Goal: Transaction & Acquisition: Purchase product/service

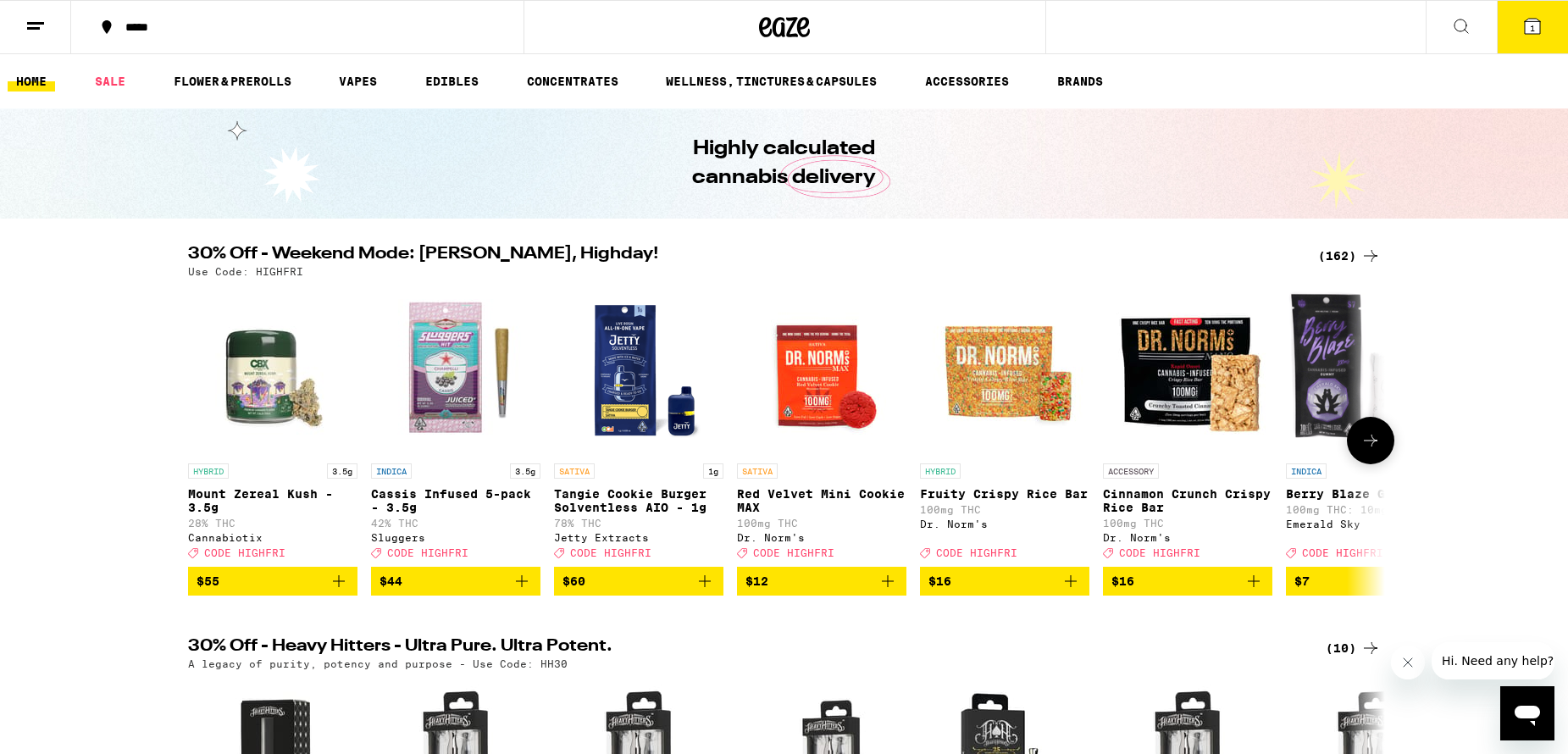
click at [255, 392] on img "Open page for Mount Zereal Kush - 3.5g from Cannabiotix" at bounding box center [272, 370] width 169 height 169
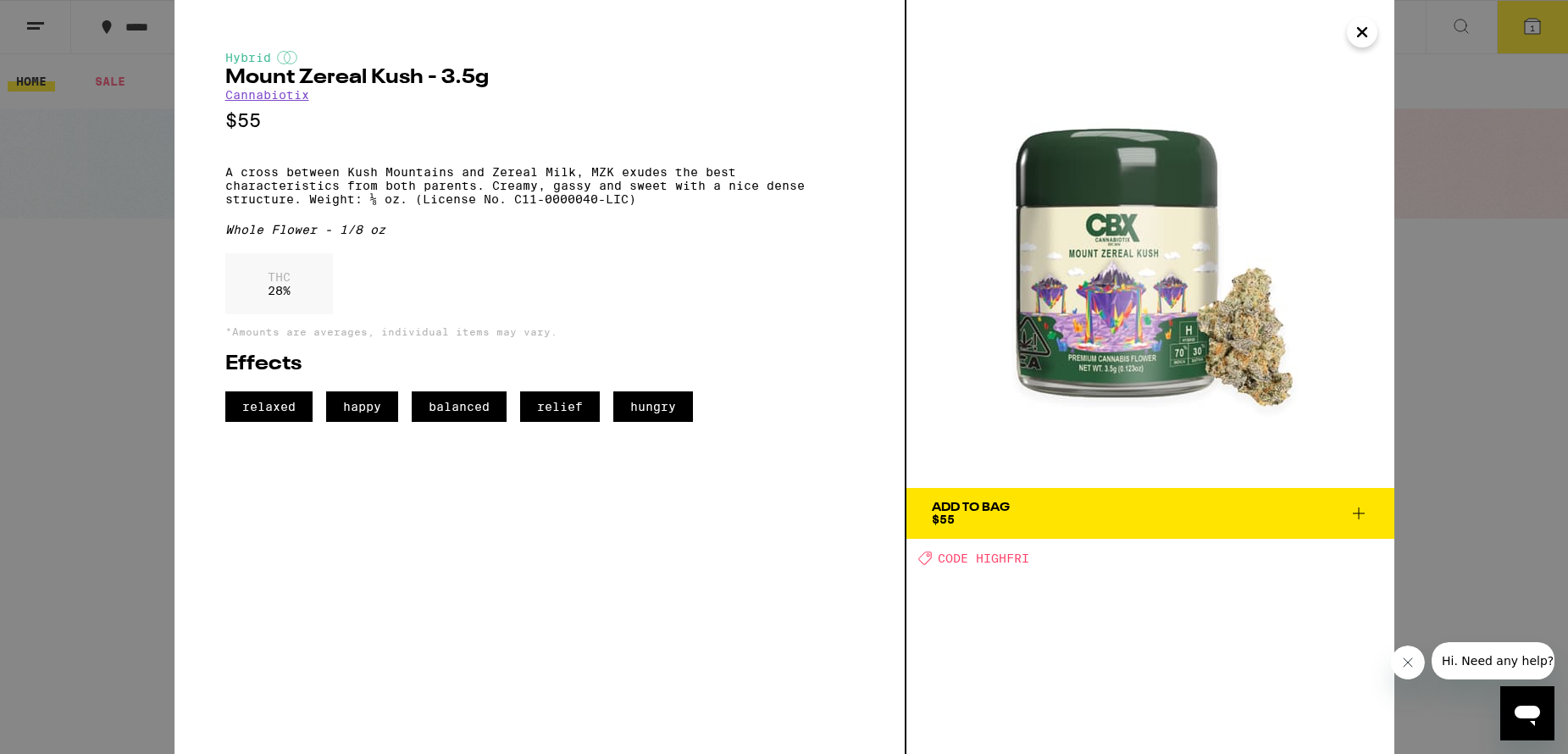
click at [1360, 34] on icon "Close" at bounding box center [1362, 32] width 8 height 8
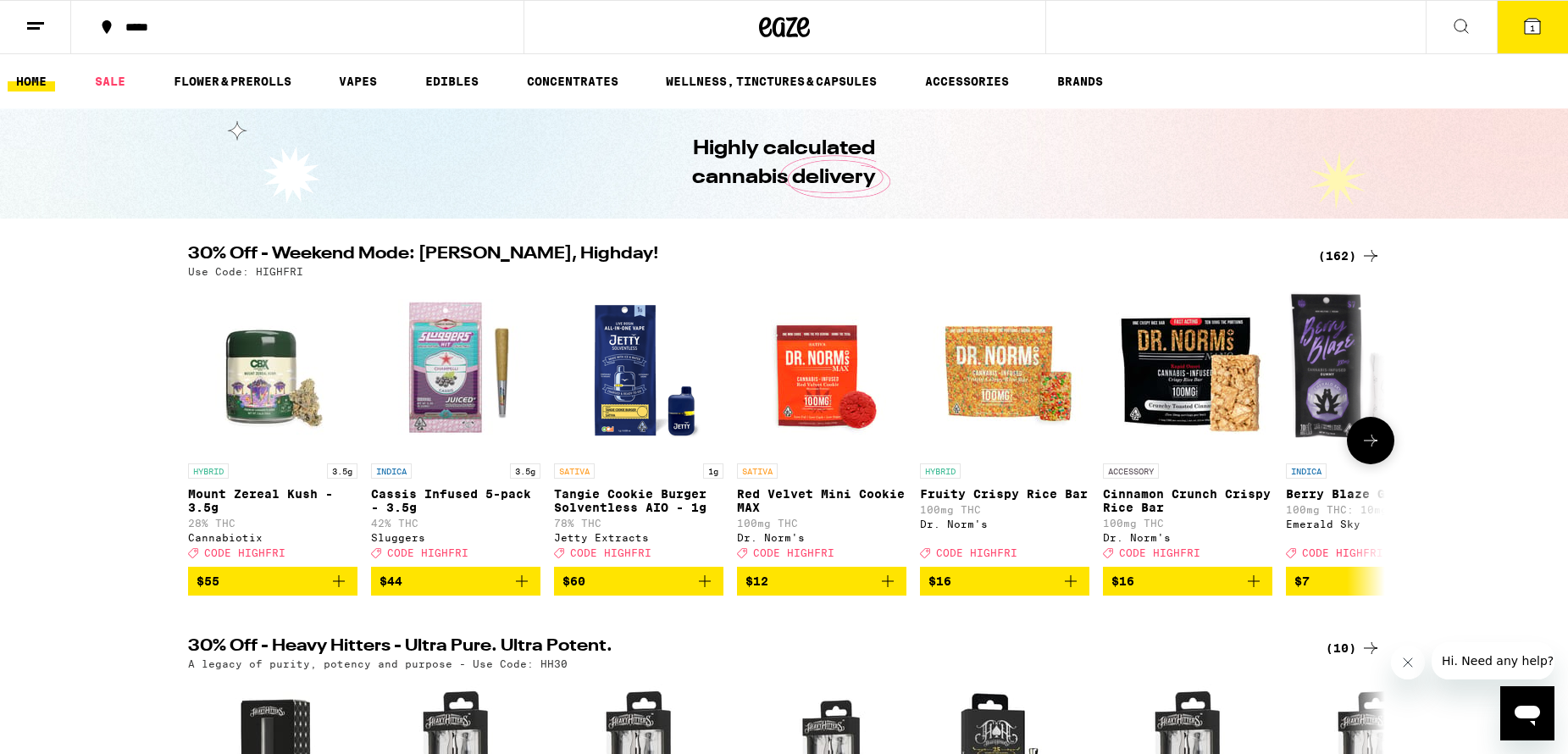
click at [1375, 446] on icon at bounding box center [1371, 440] width 14 height 12
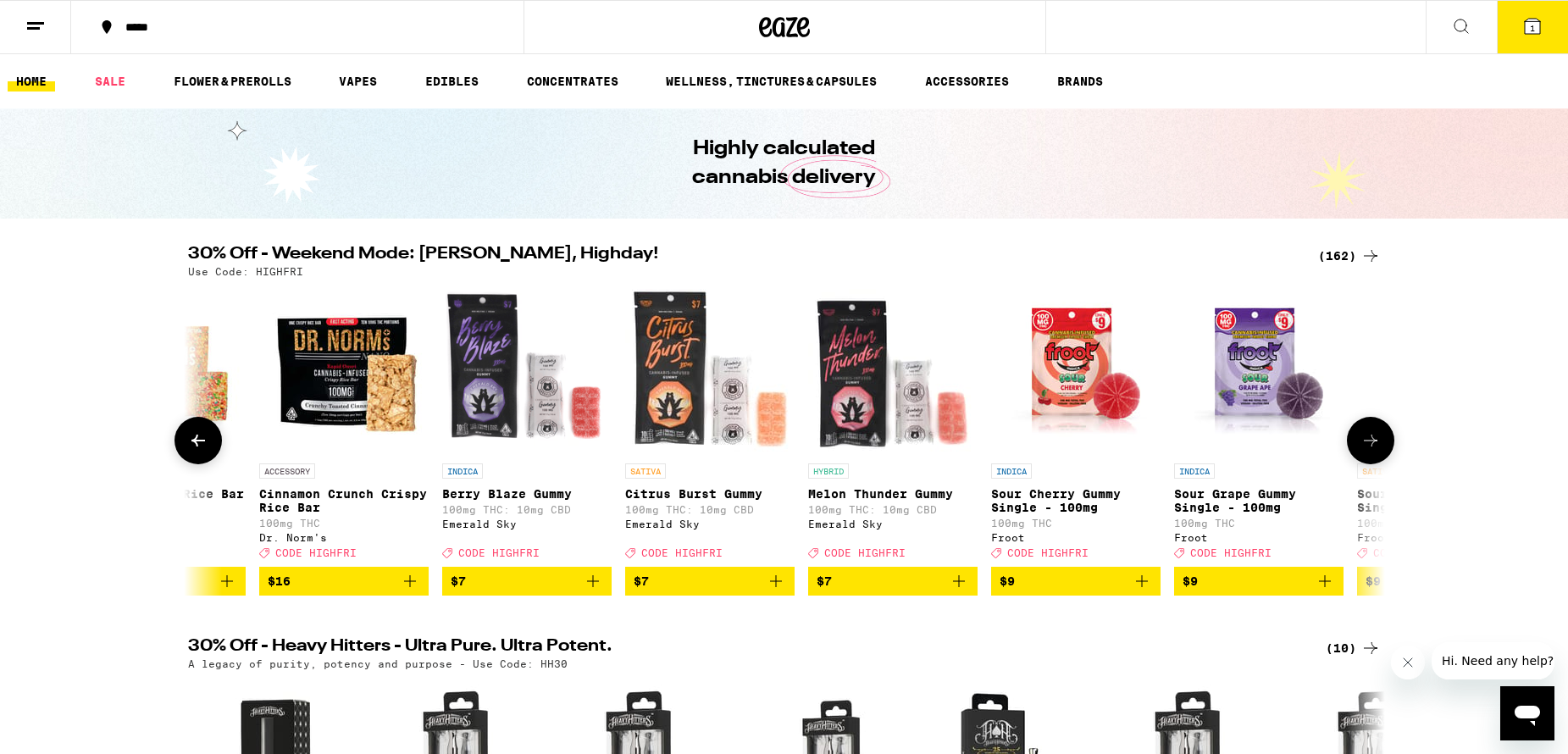
scroll to position [0, 1008]
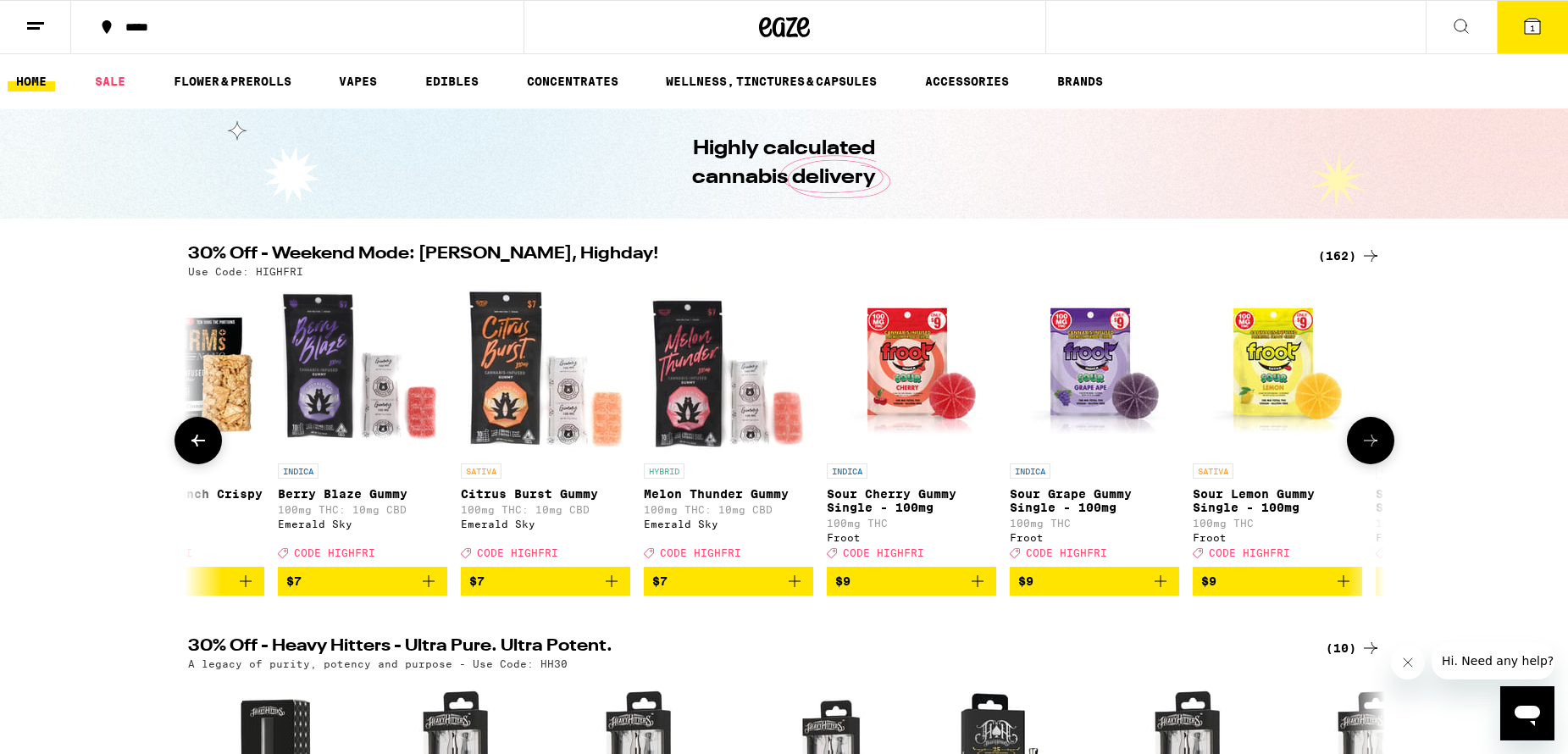
click at [1374, 443] on icon at bounding box center [1371, 441] width 20 height 20
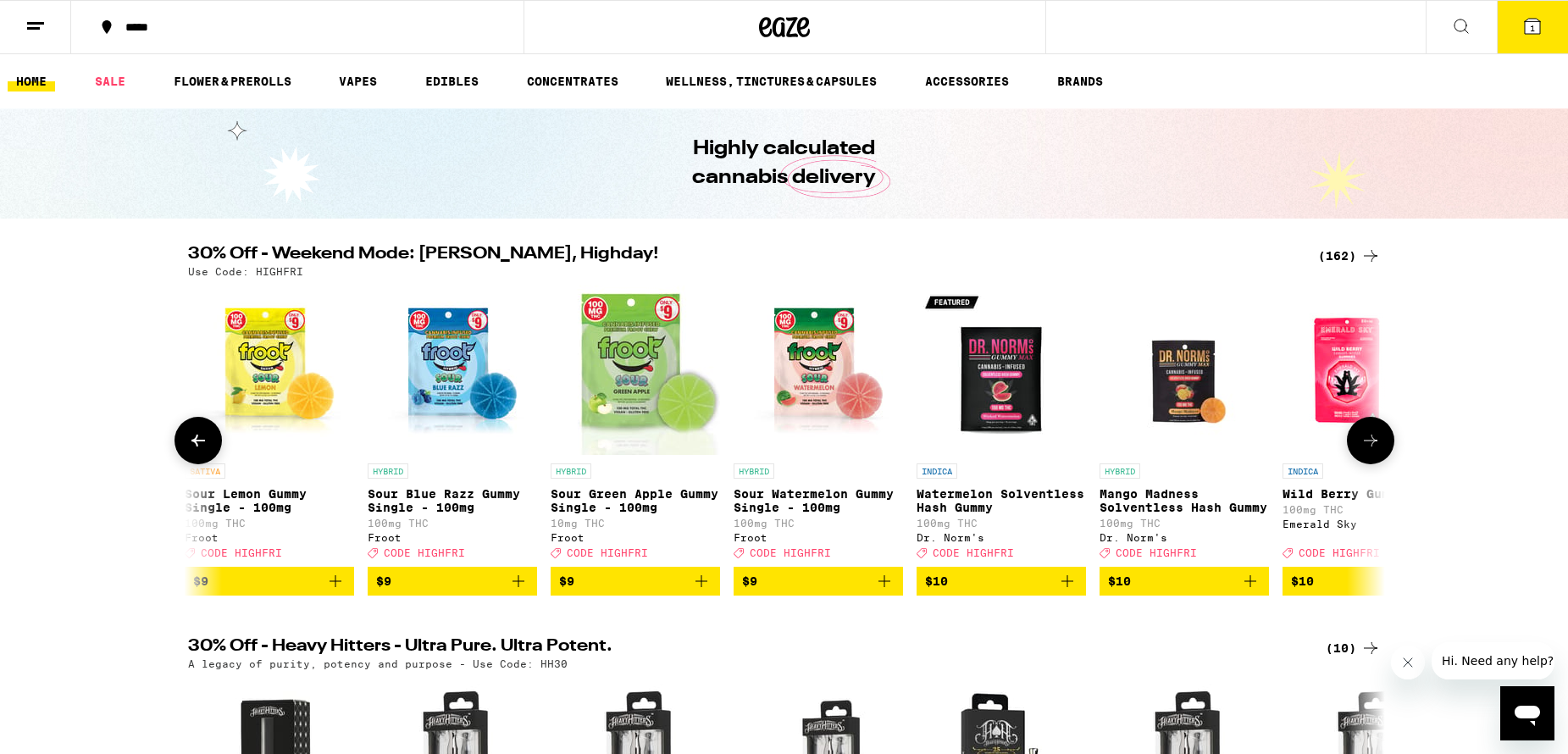
click at [1374, 443] on icon at bounding box center [1371, 441] width 20 height 20
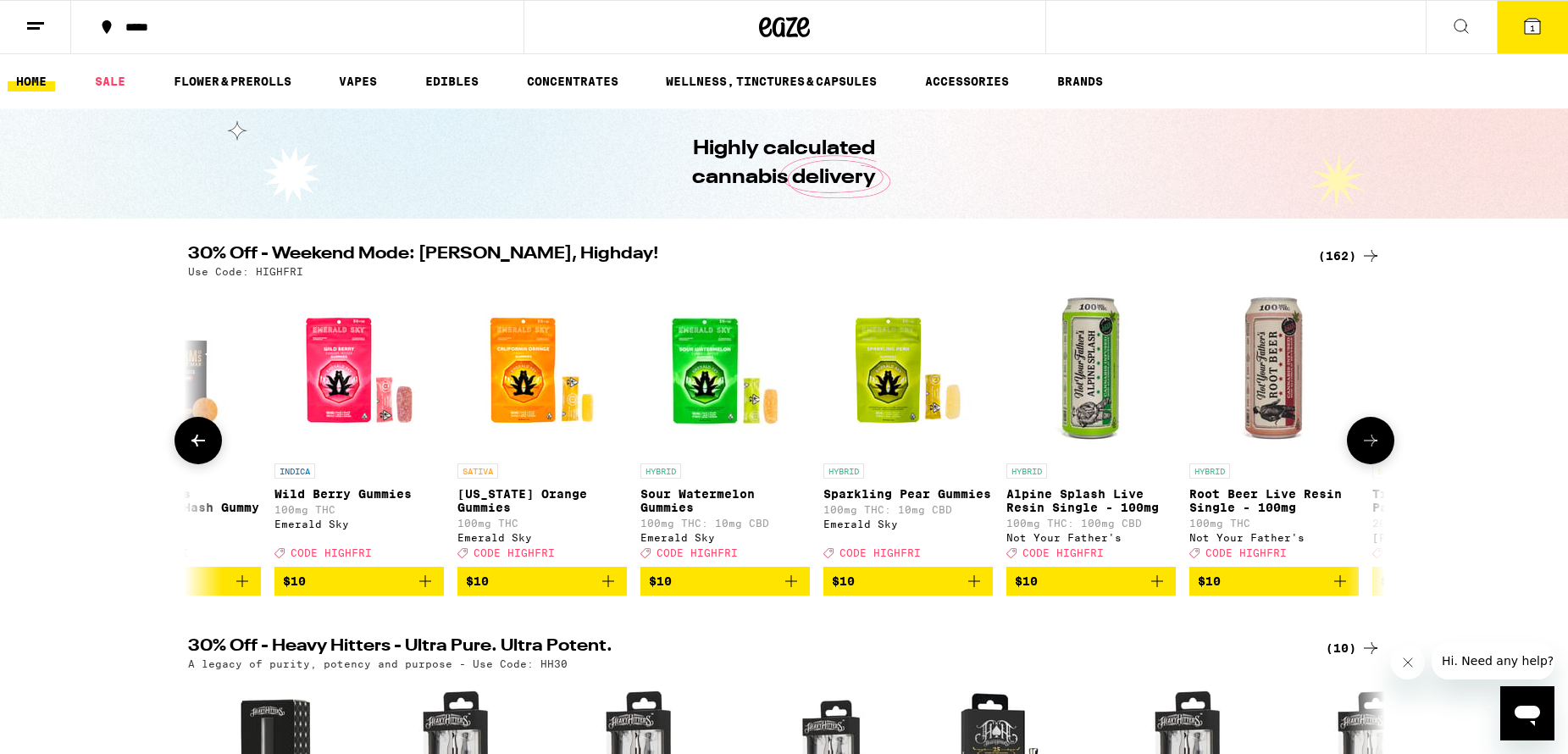
scroll to position [0, 0]
click at [1374, 443] on icon at bounding box center [1371, 441] width 20 height 20
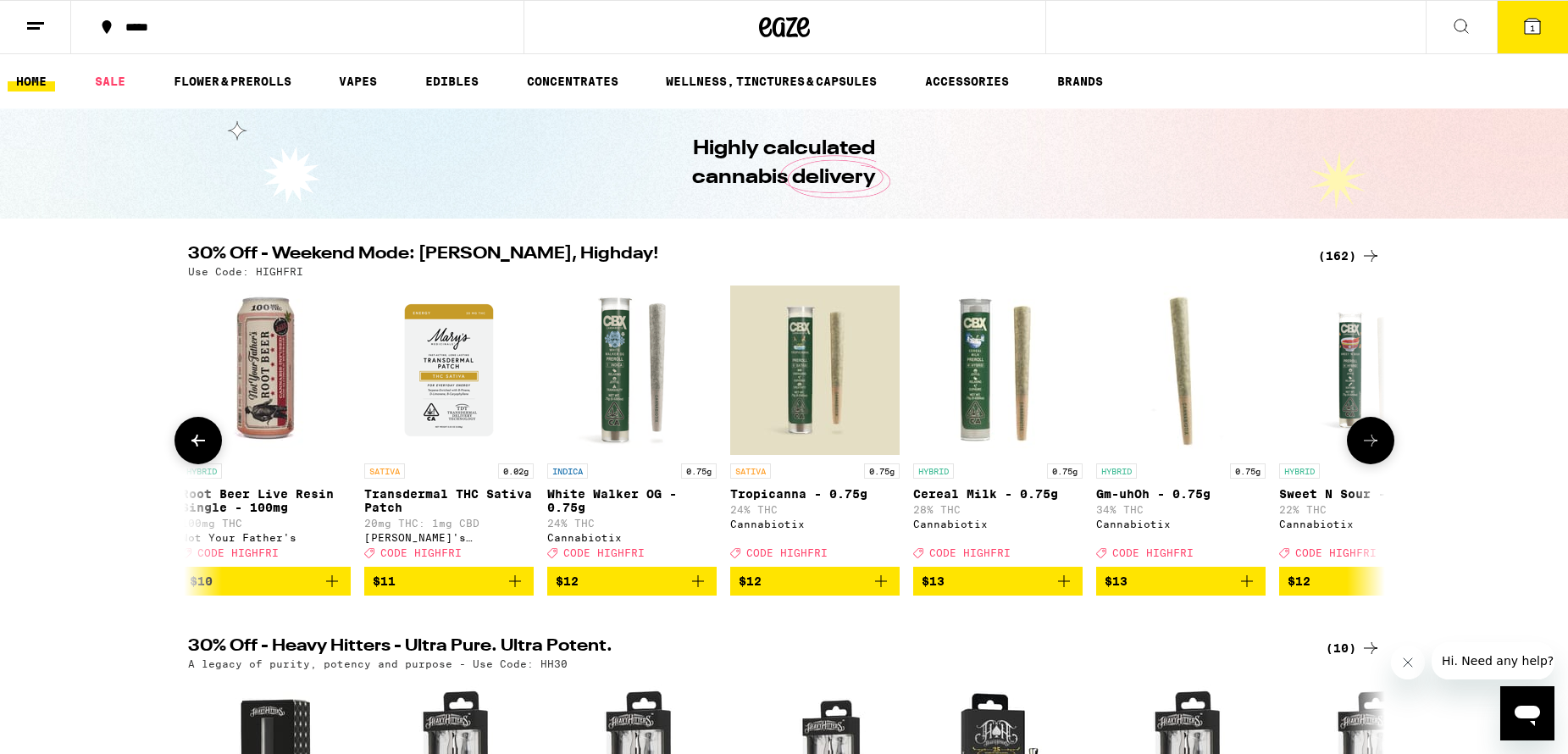
click at [1374, 443] on icon at bounding box center [1371, 441] width 20 height 20
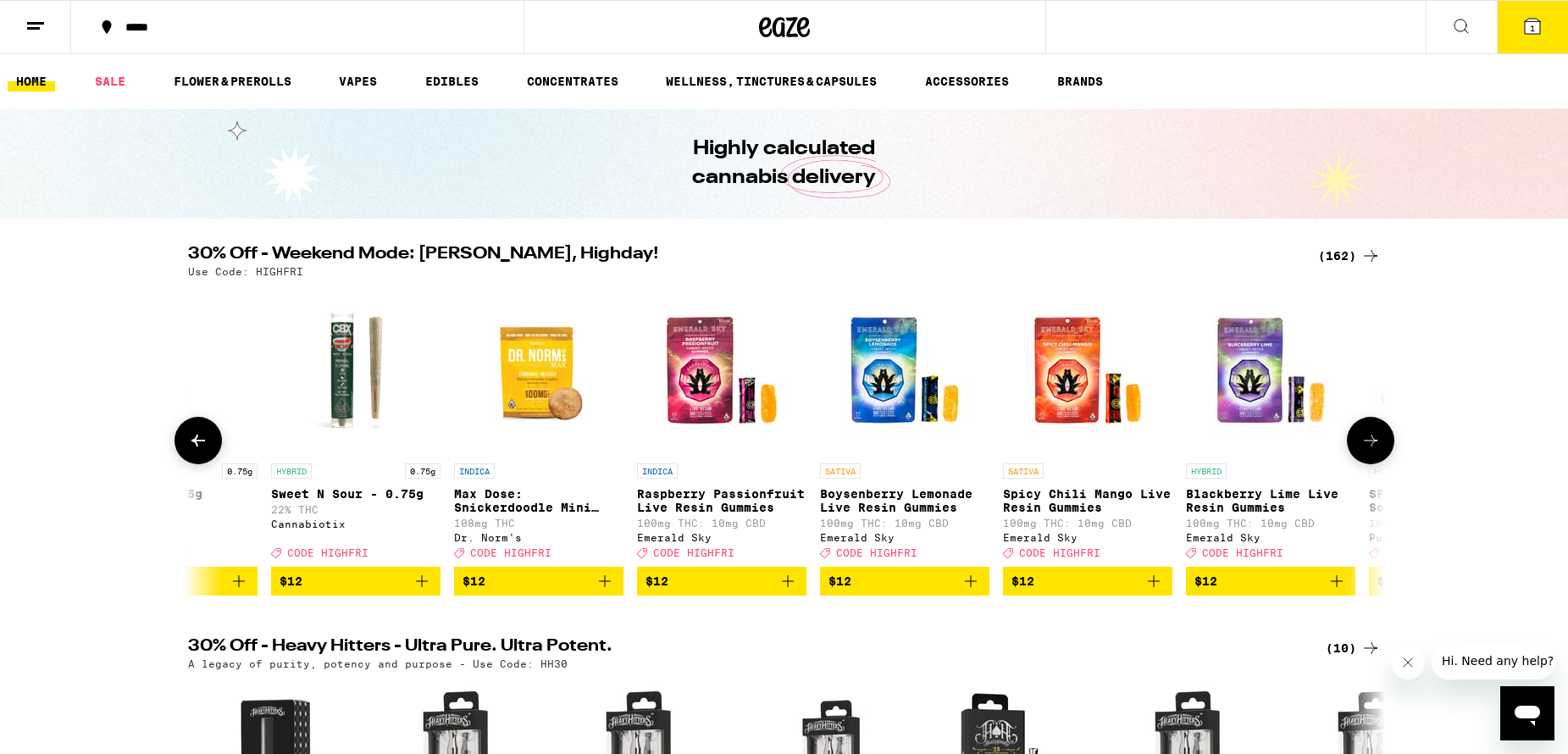
click at [1374, 443] on icon at bounding box center [1371, 441] width 20 height 20
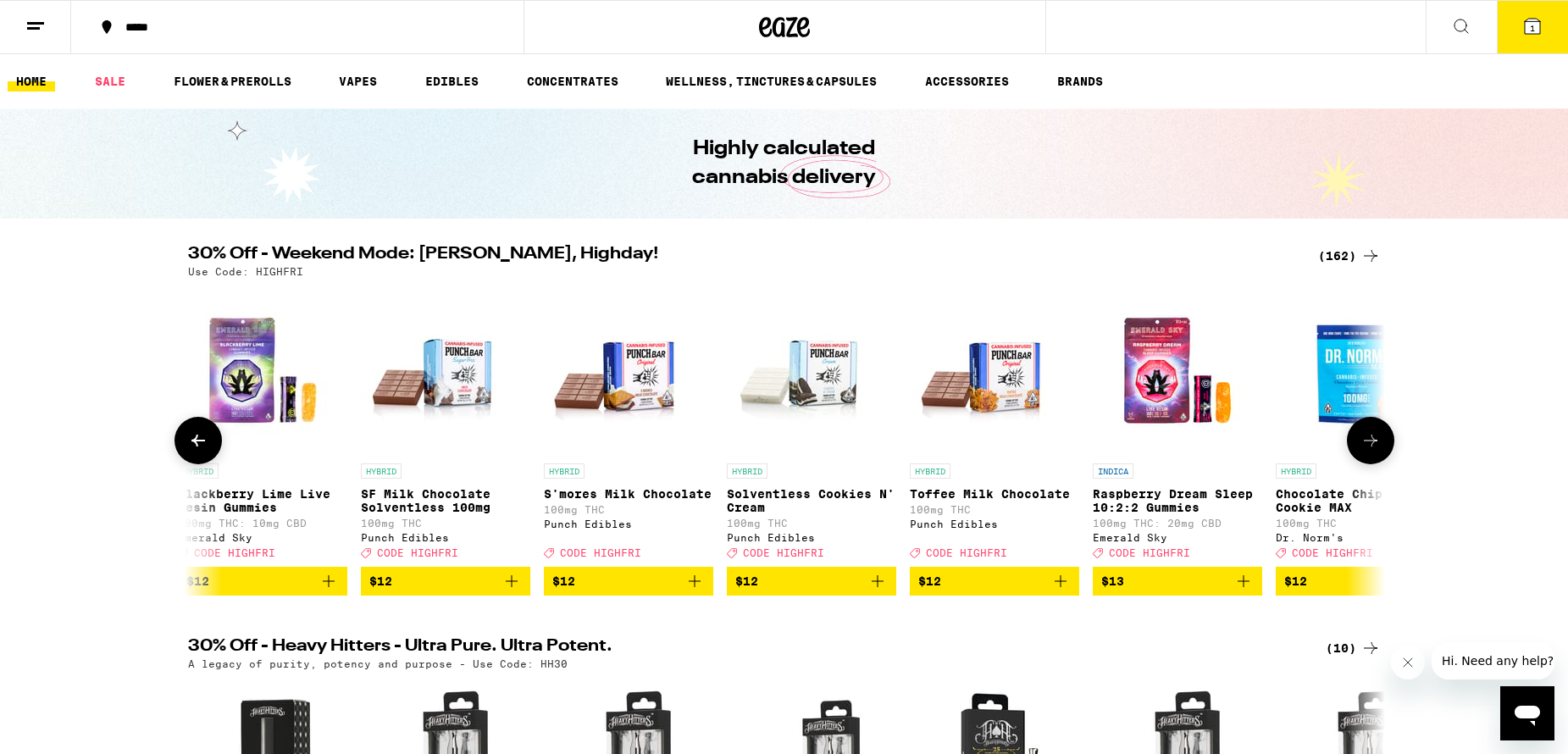
click at [1374, 443] on icon at bounding box center [1371, 441] width 20 height 20
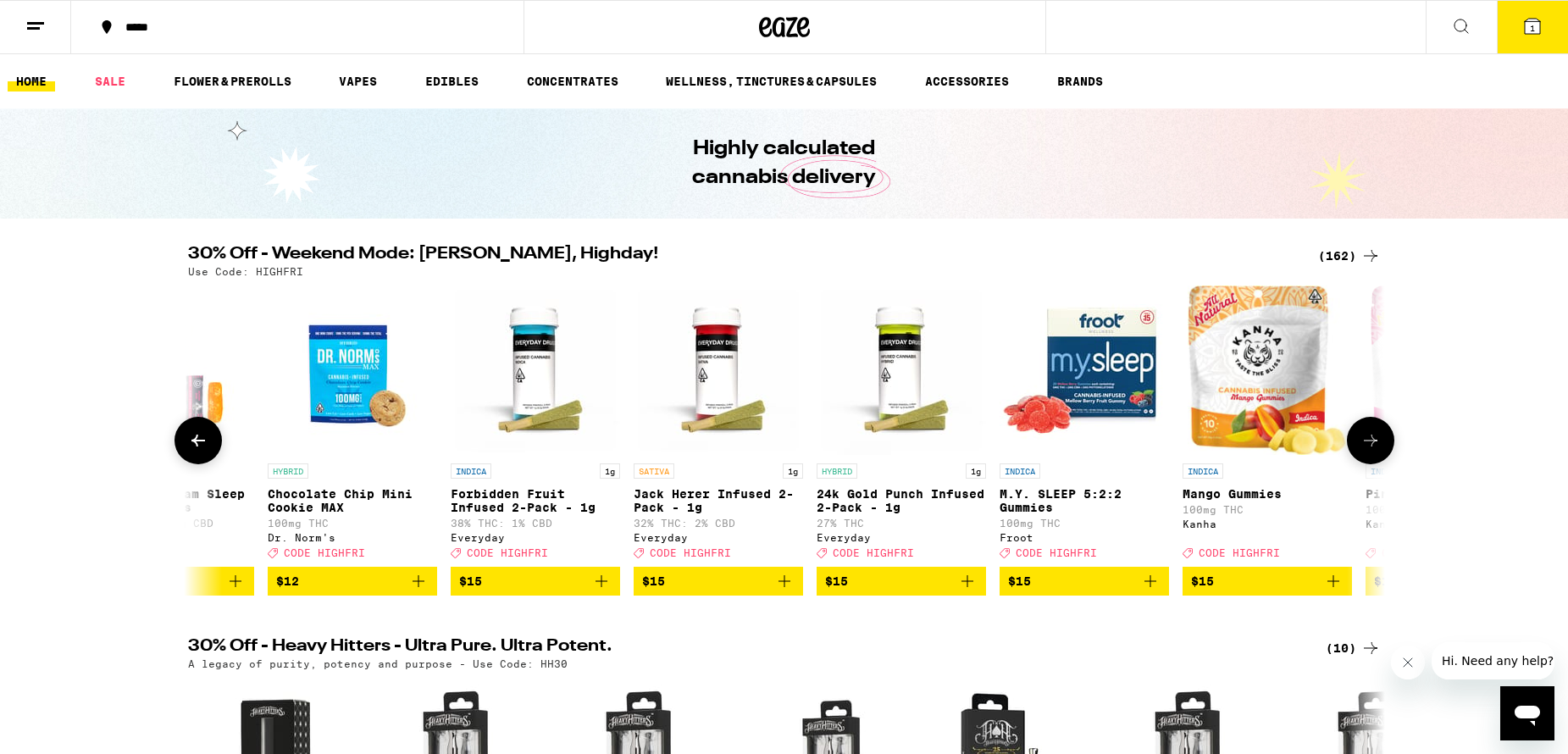
click at [1374, 443] on icon at bounding box center [1371, 441] width 20 height 20
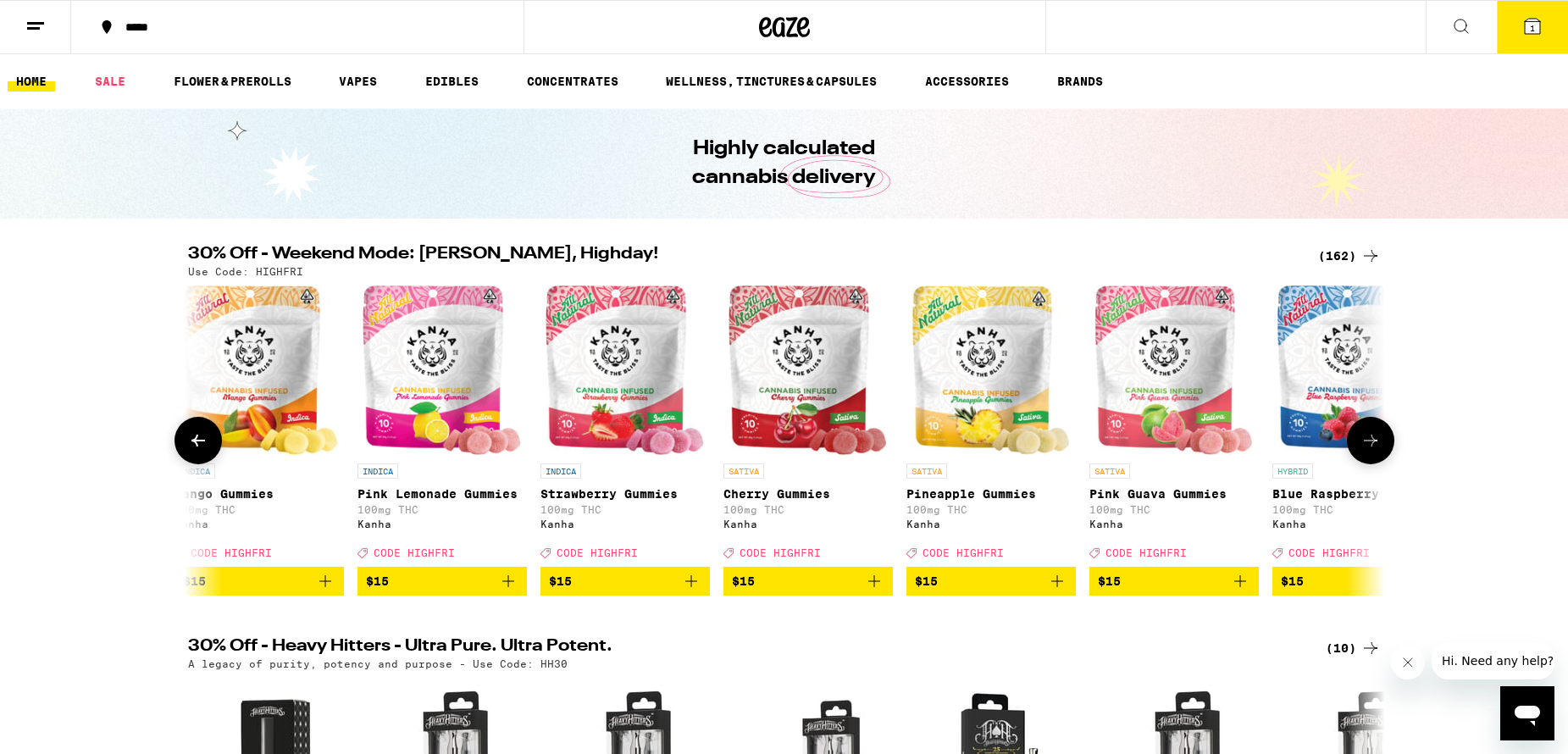
click at [1374, 443] on icon at bounding box center [1371, 441] width 20 height 20
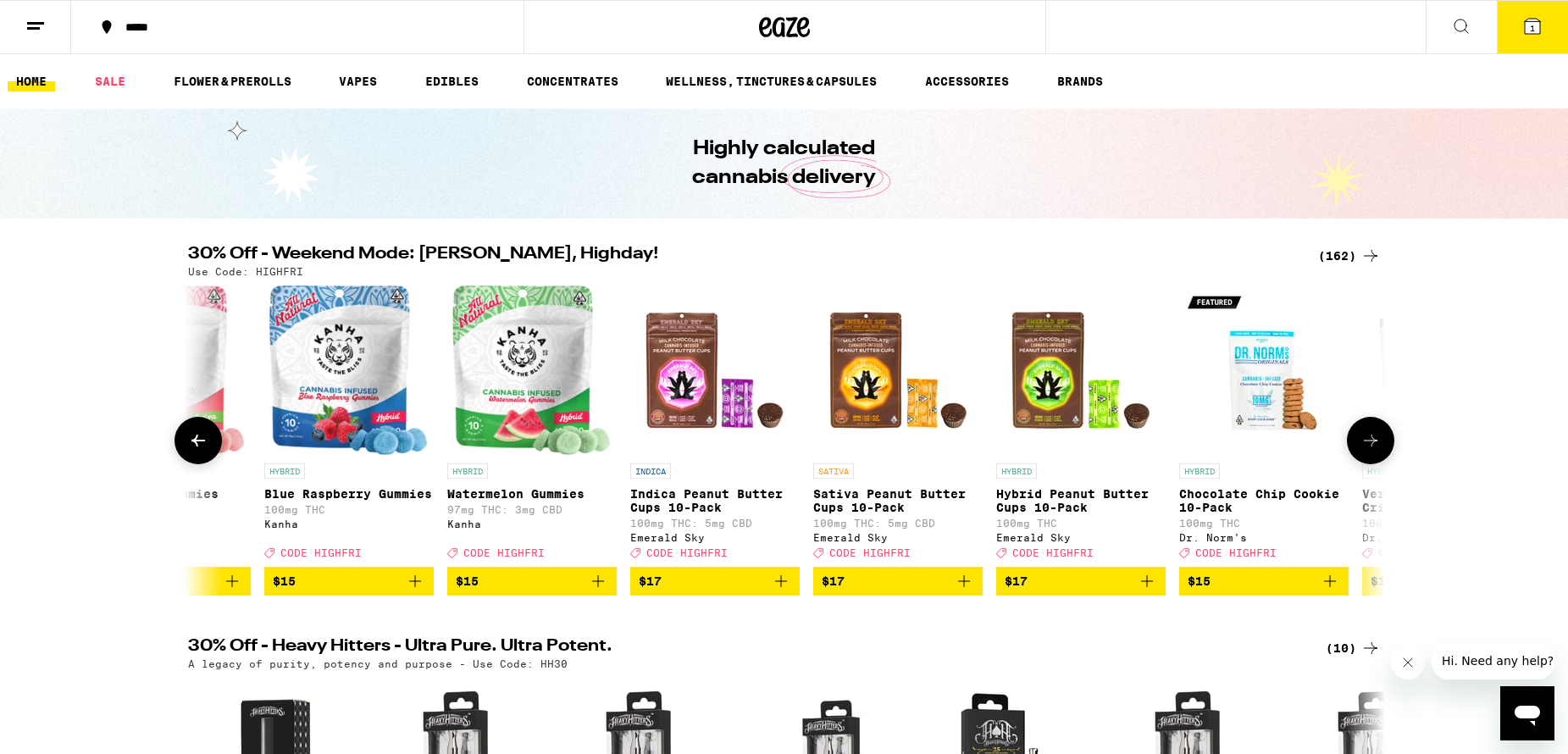
click at [1374, 443] on icon at bounding box center [1371, 441] width 20 height 20
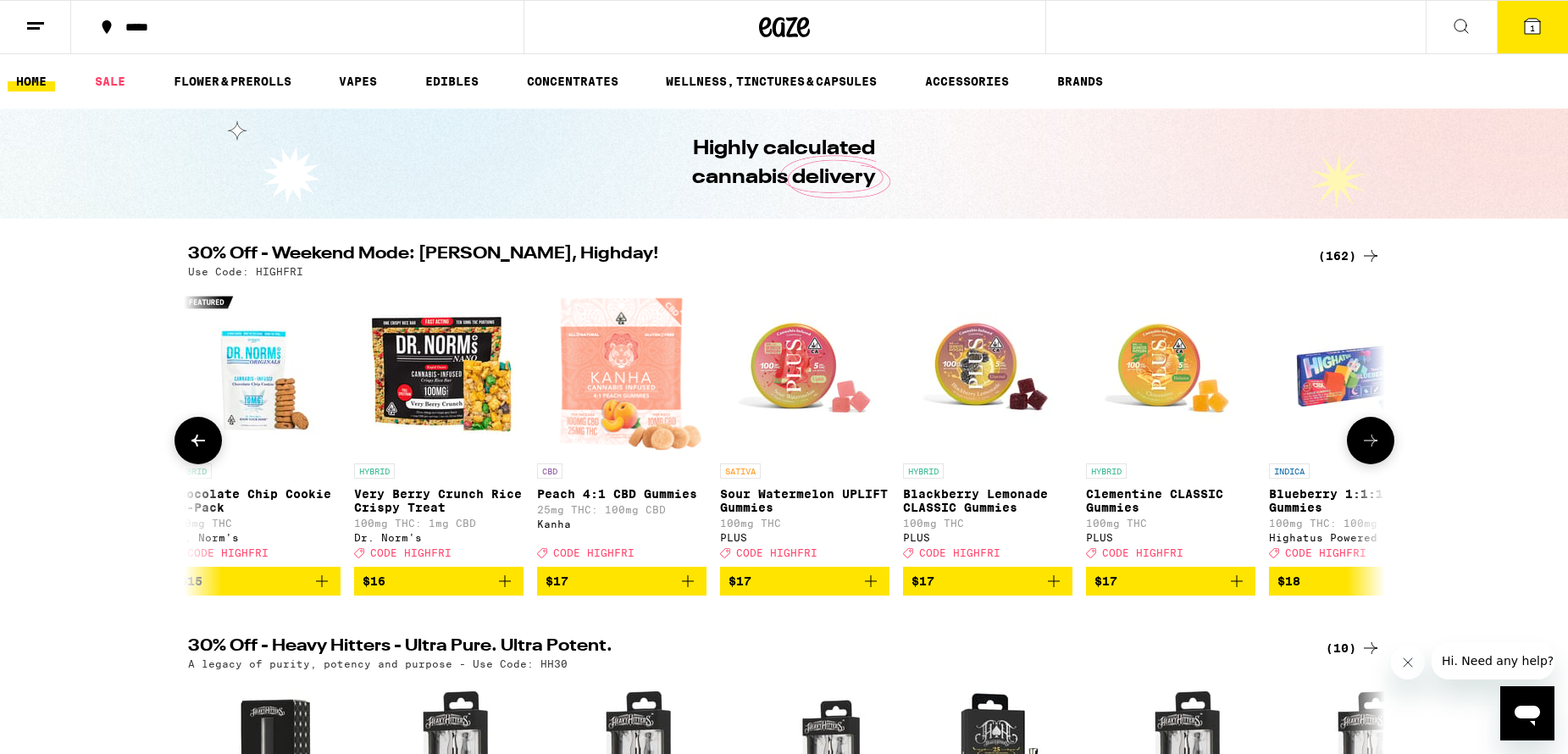
click at [1374, 443] on icon at bounding box center [1371, 441] width 20 height 20
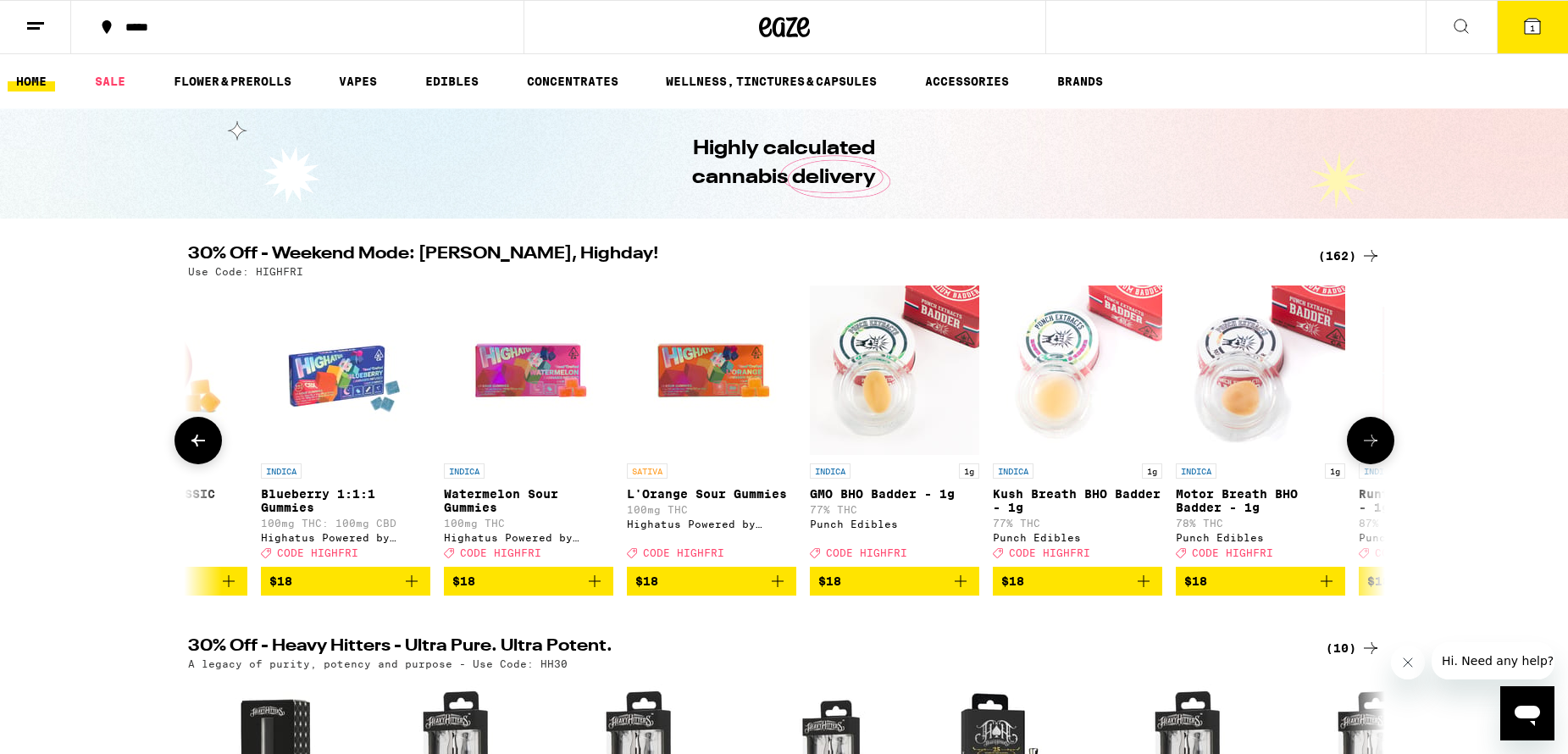
click at [1374, 443] on icon at bounding box center [1371, 441] width 20 height 20
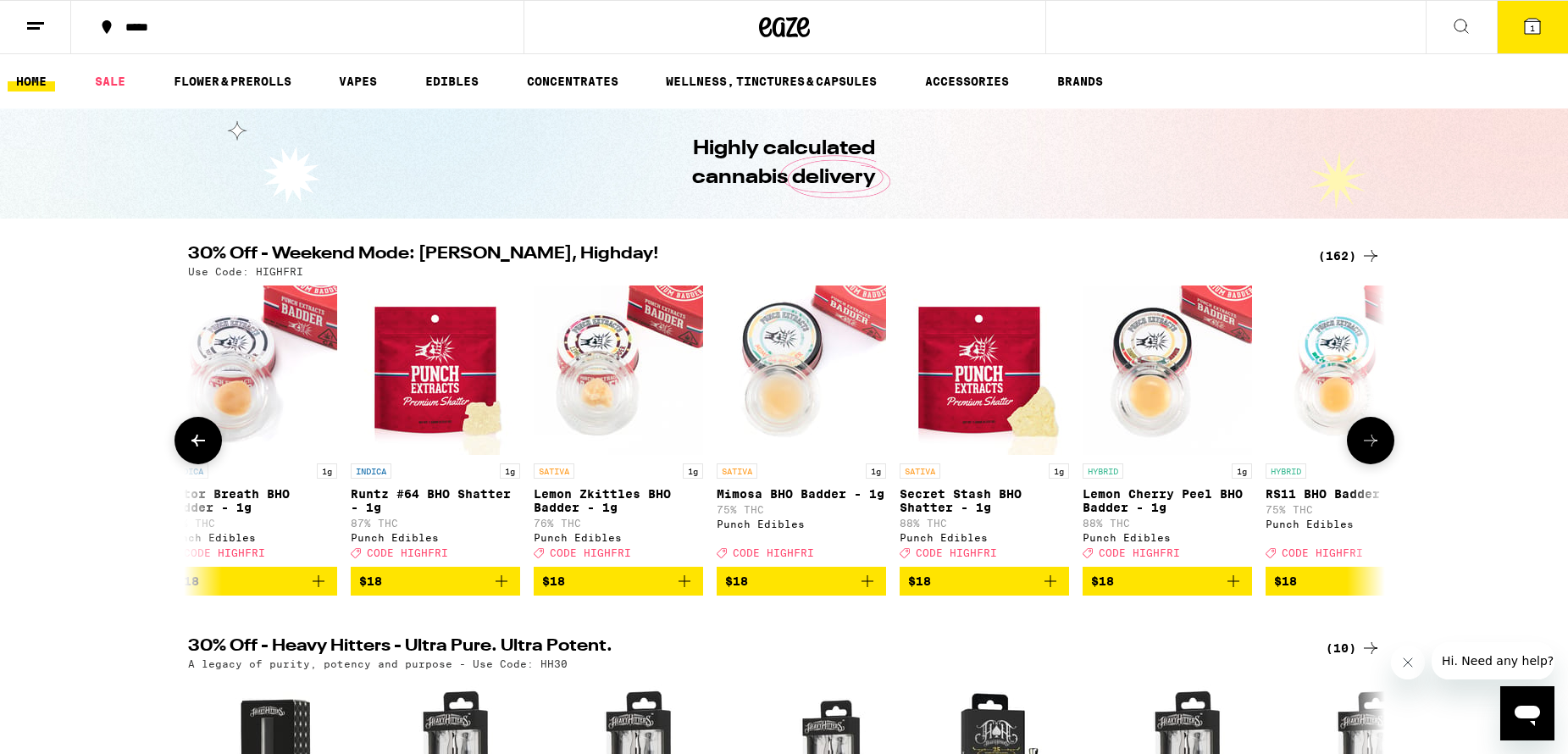
click at [1374, 443] on icon at bounding box center [1371, 441] width 20 height 20
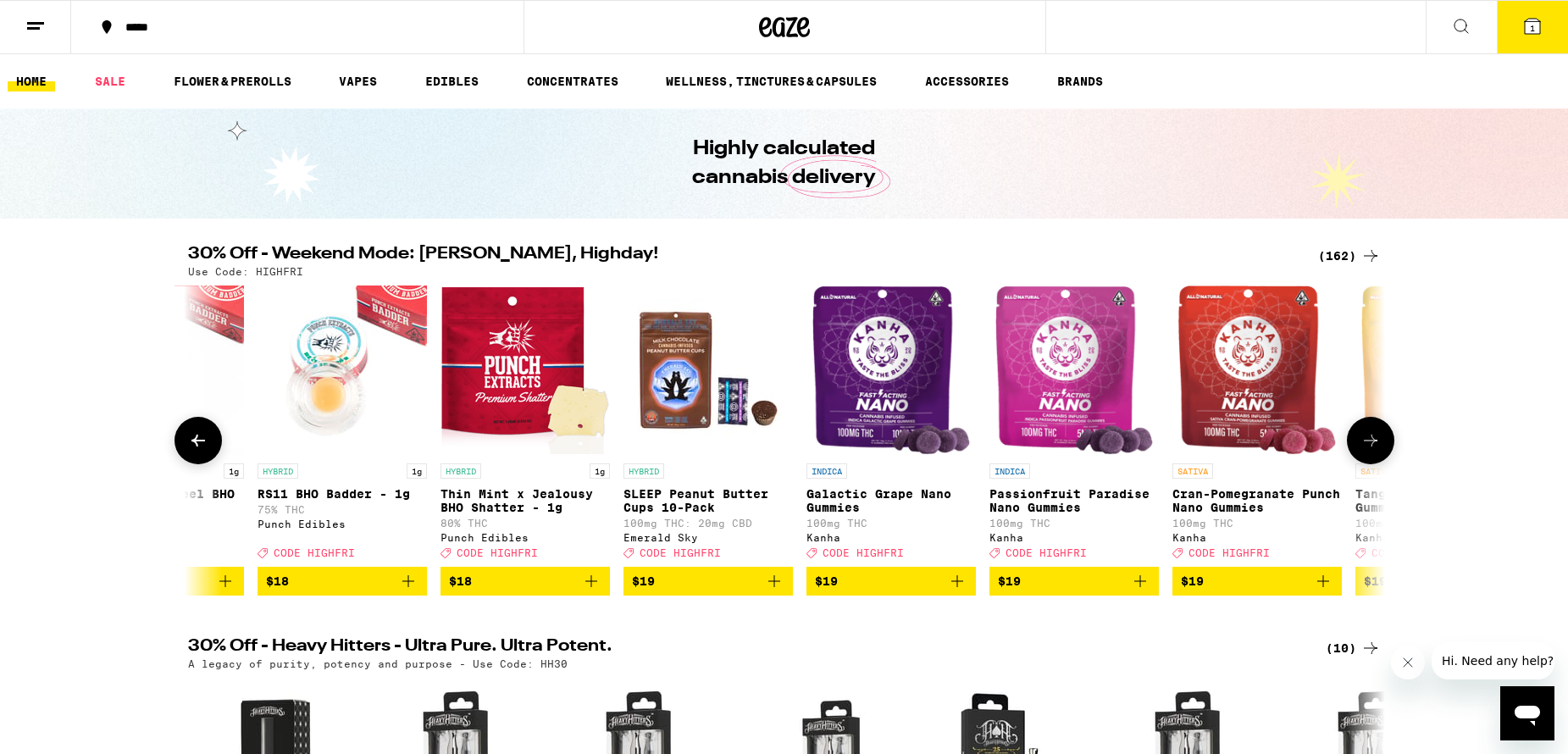
click at [1374, 443] on icon at bounding box center [1371, 441] width 20 height 20
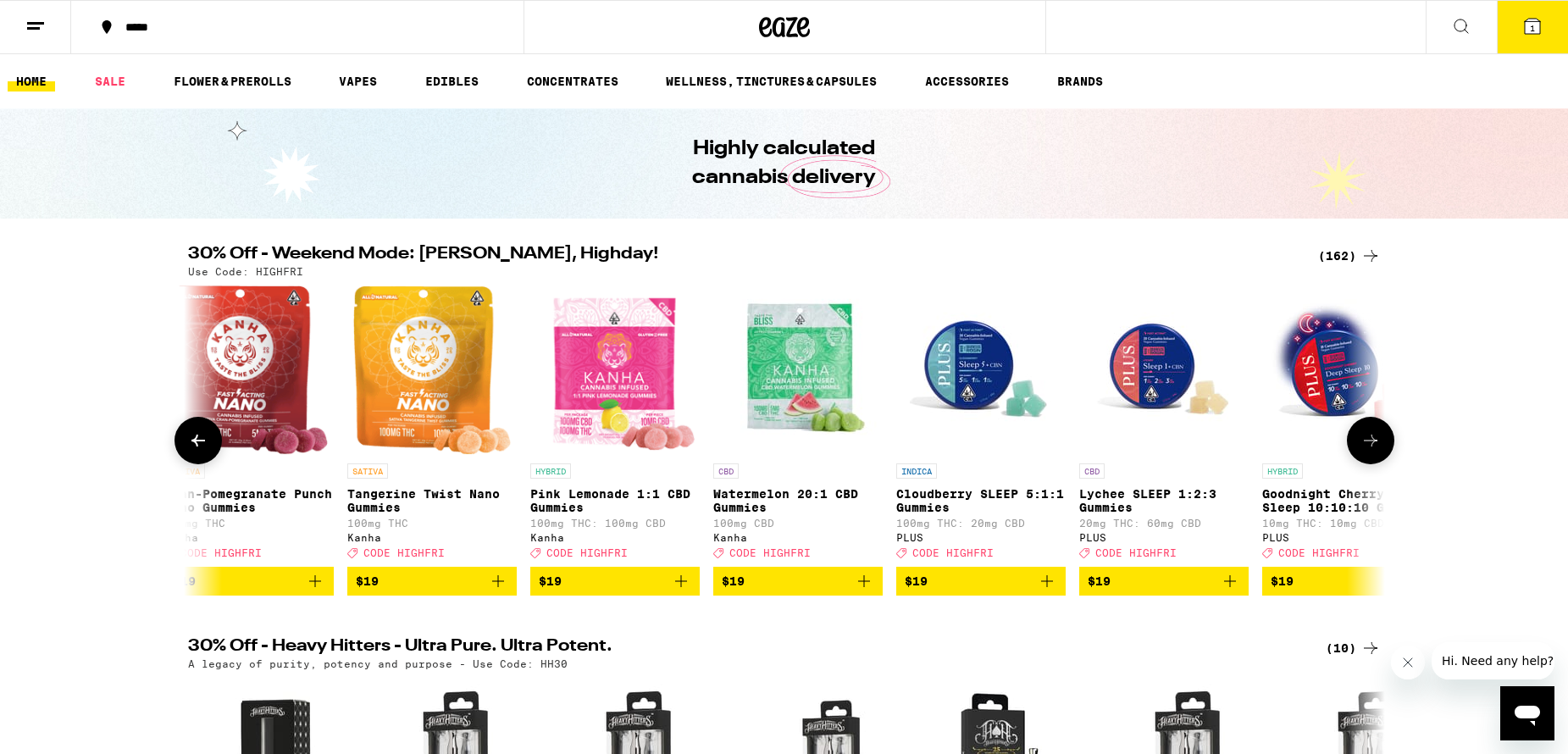
click at [1374, 443] on icon at bounding box center [1371, 441] width 20 height 20
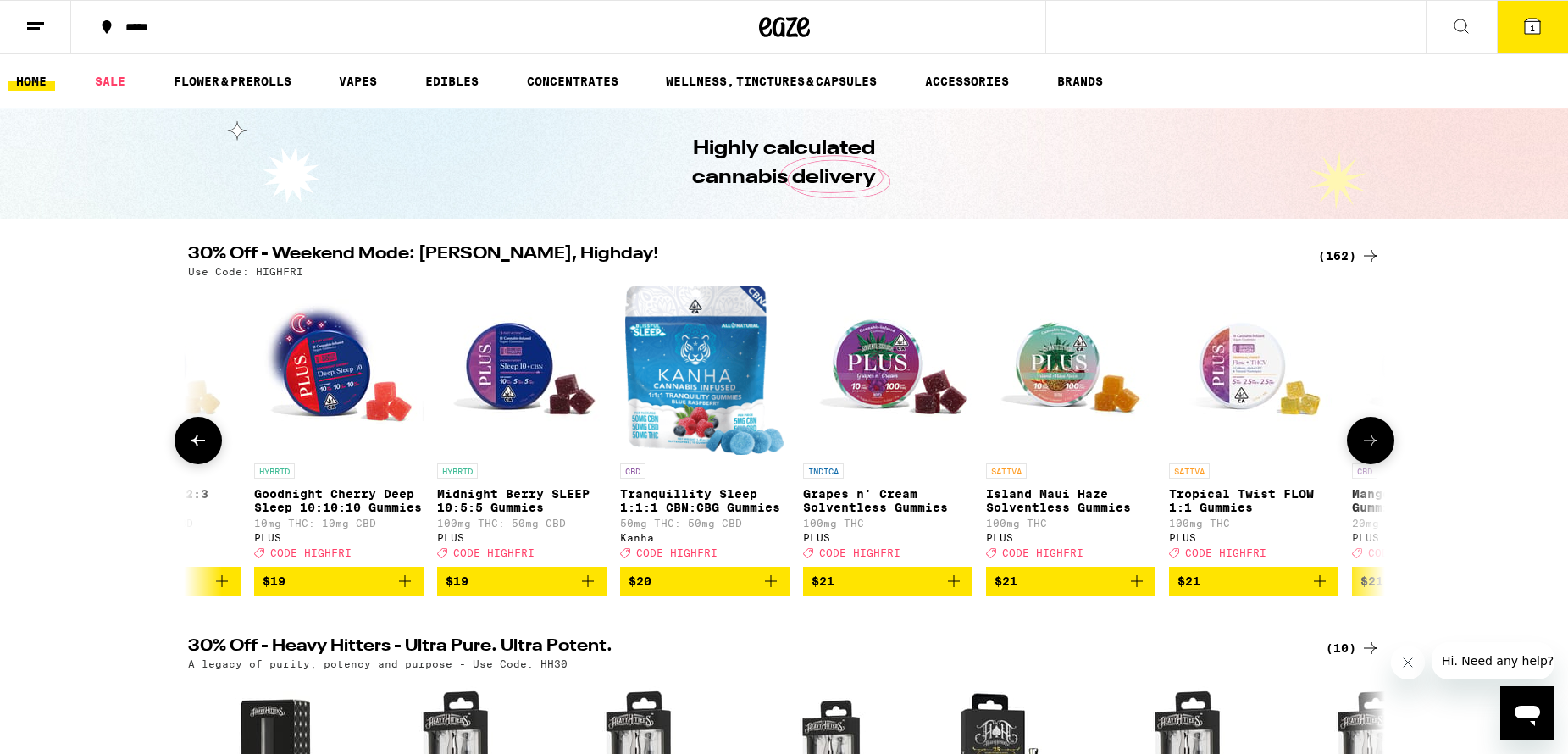
click at [1374, 443] on icon at bounding box center [1371, 441] width 20 height 20
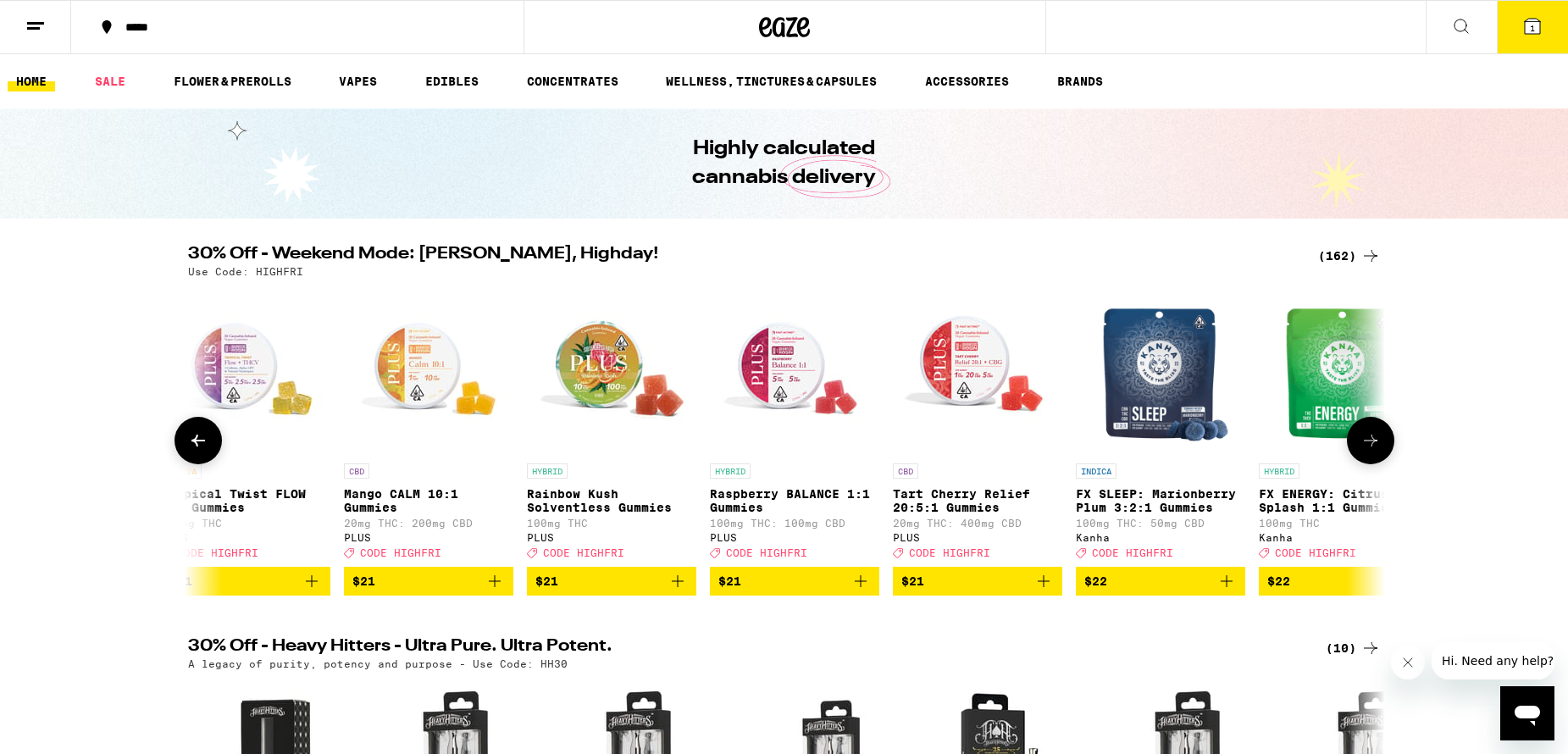
click at [1374, 443] on icon at bounding box center [1371, 441] width 20 height 20
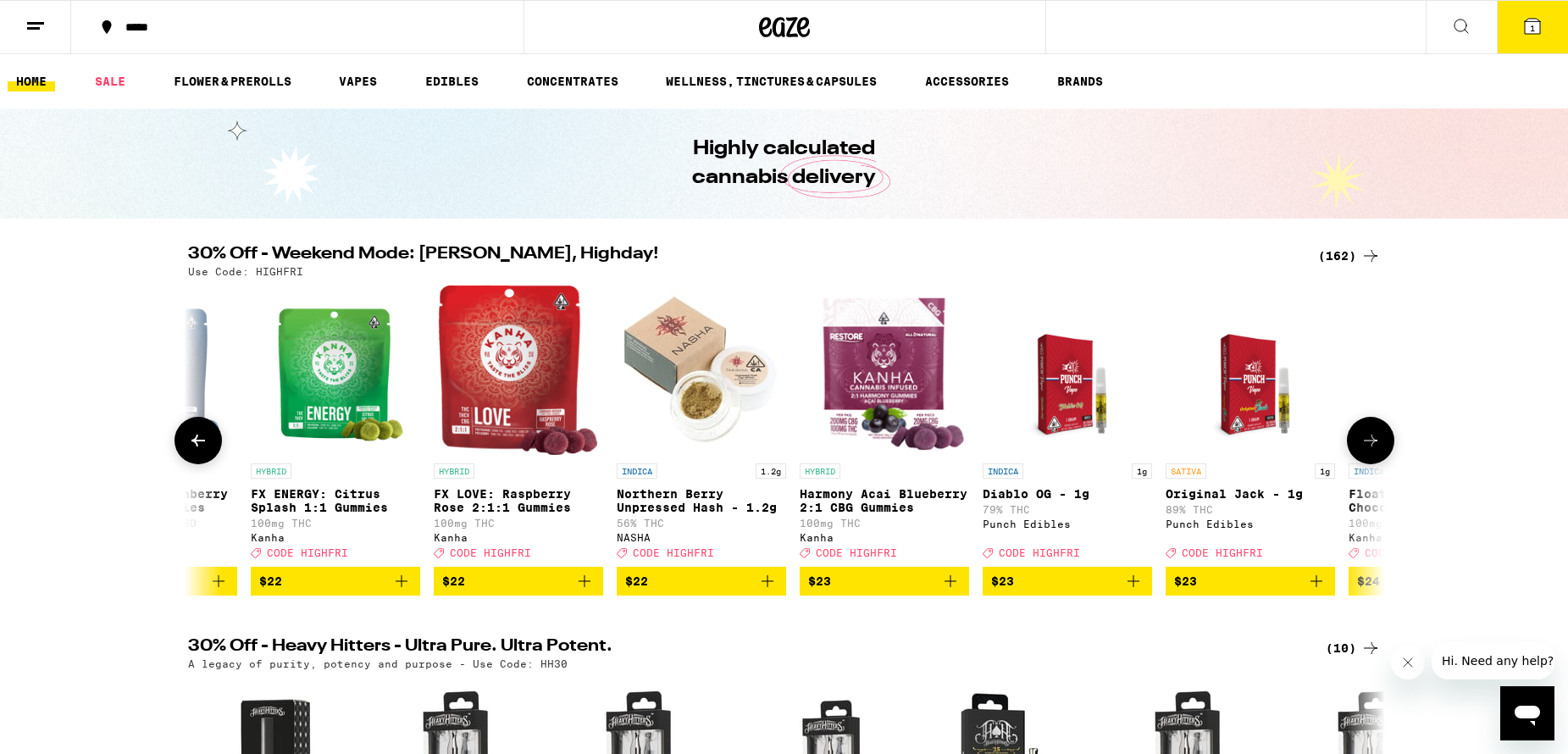
click at [1374, 443] on icon at bounding box center [1371, 441] width 20 height 20
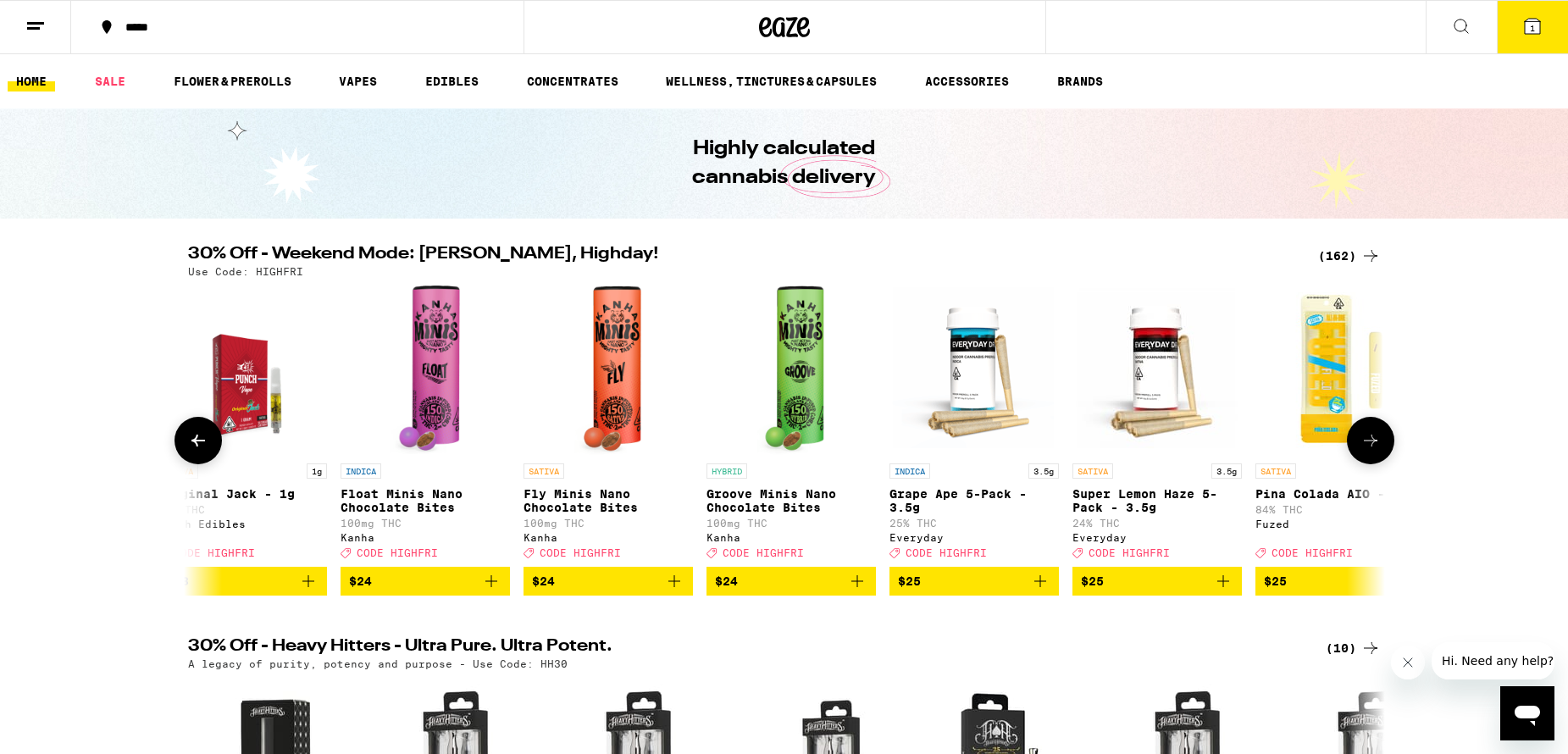
click at [1374, 443] on icon at bounding box center [1371, 441] width 20 height 20
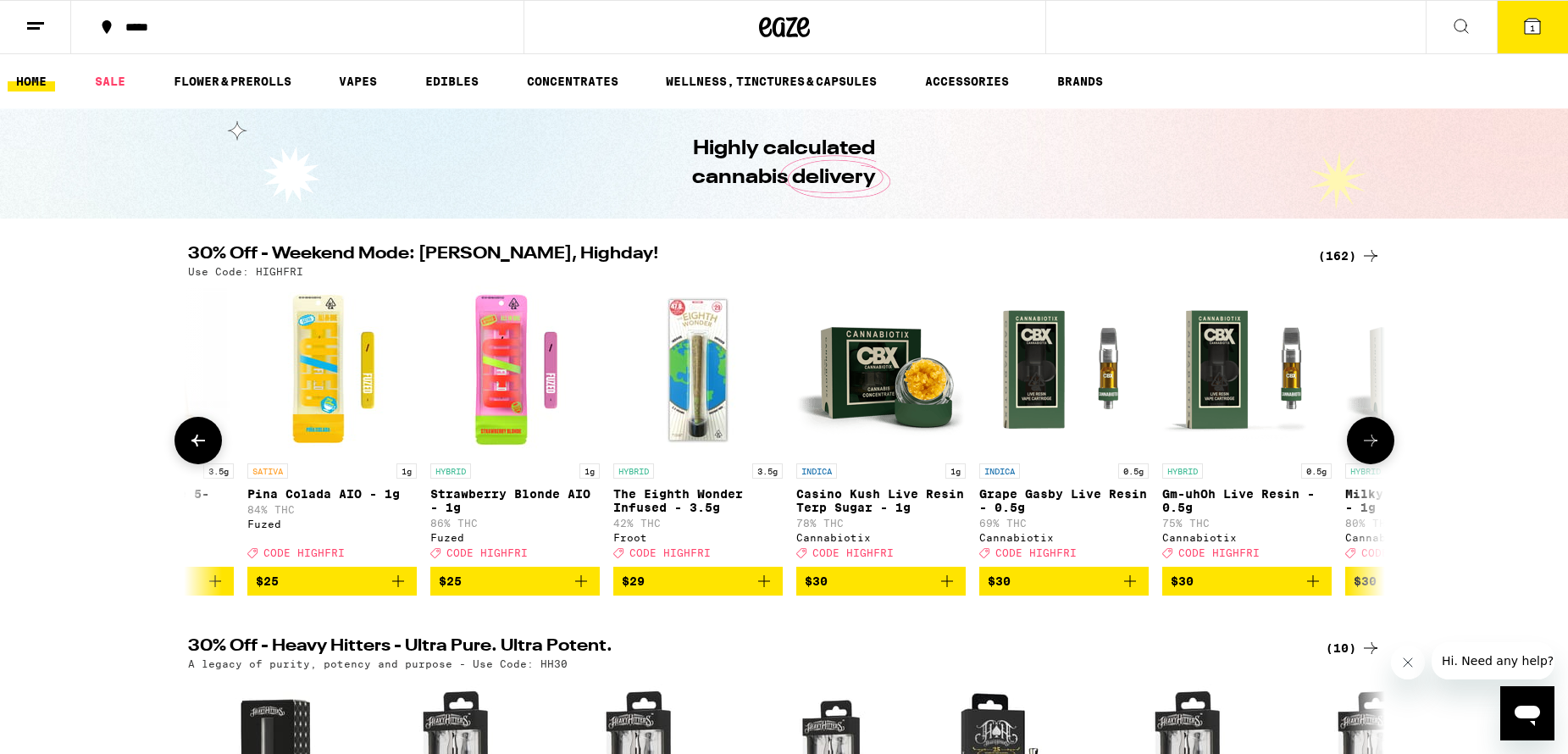
click at [1374, 443] on icon at bounding box center [1371, 441] width 20 height 20
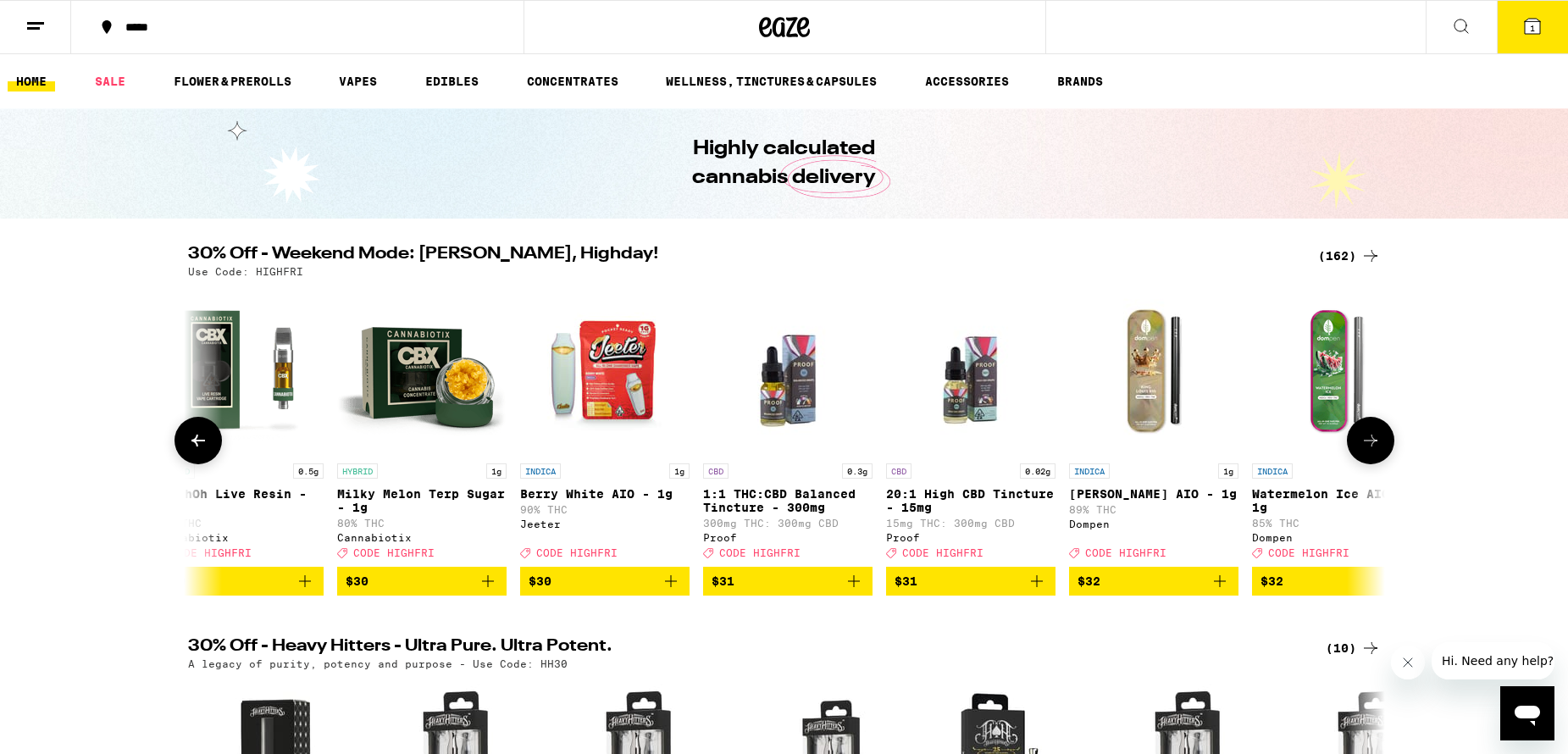
click at [1374, 443] on icon at bounding box center [1371, 441] width 20 height 20
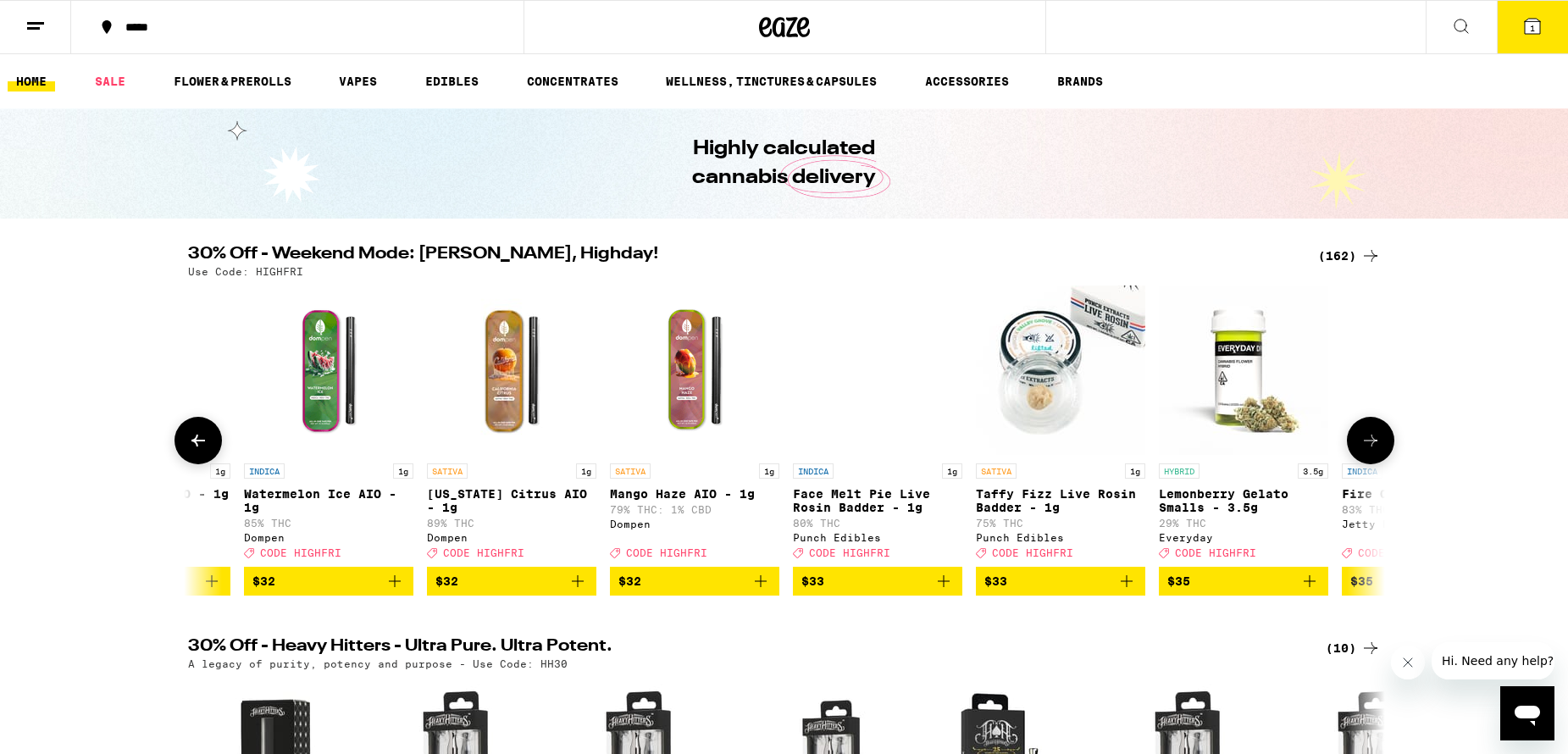
click at [1374, 443] on icon at bounding box center [1371, 441] width 20 height 20
